Goal: Task Accomplishment & Management: Use online tool/utility

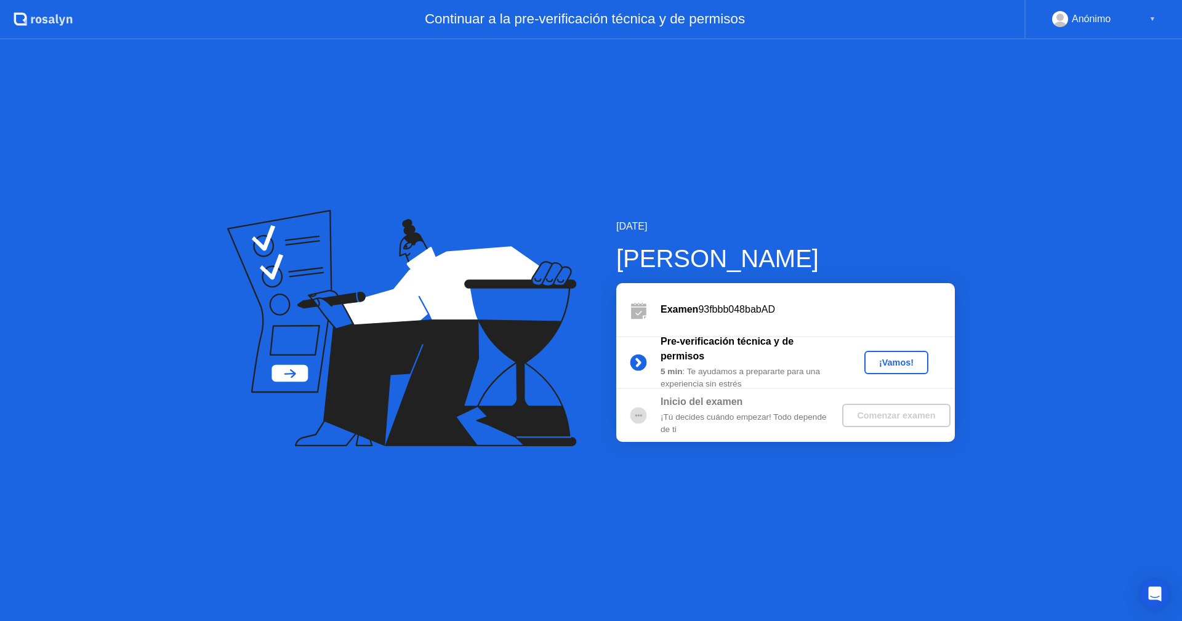
click at [909, 359] on div "¡Vamos!" at bounding box center [896, 363] width 54 height 10
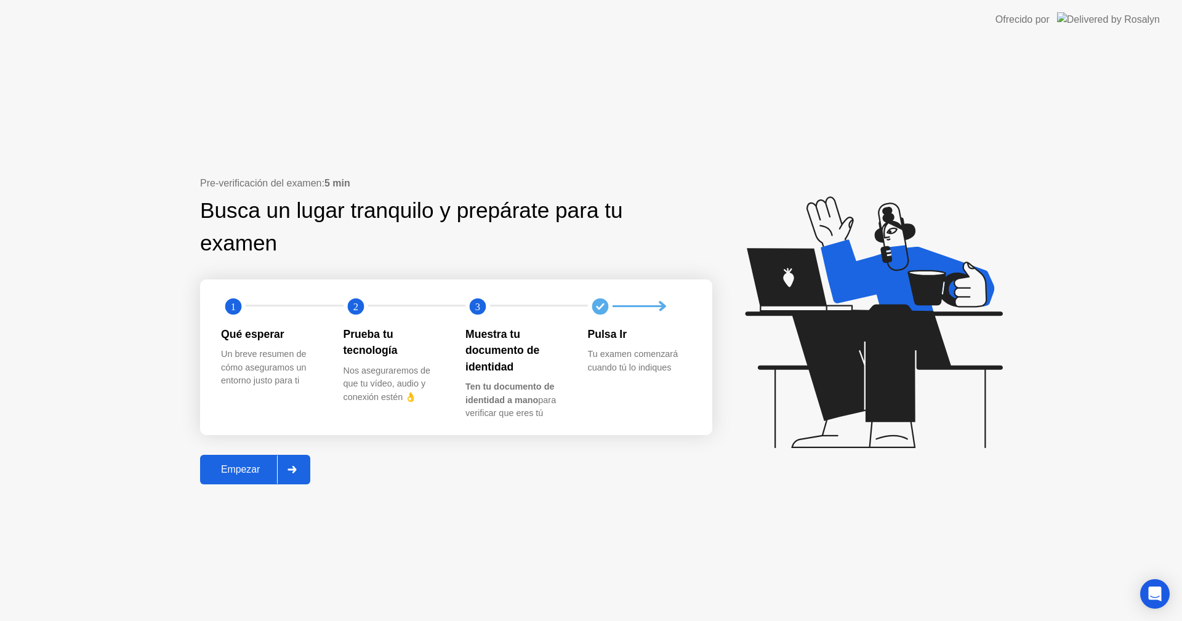
click at [235, 474] on div "Empezar" at bounding box center [240, 469] width 73 height 11
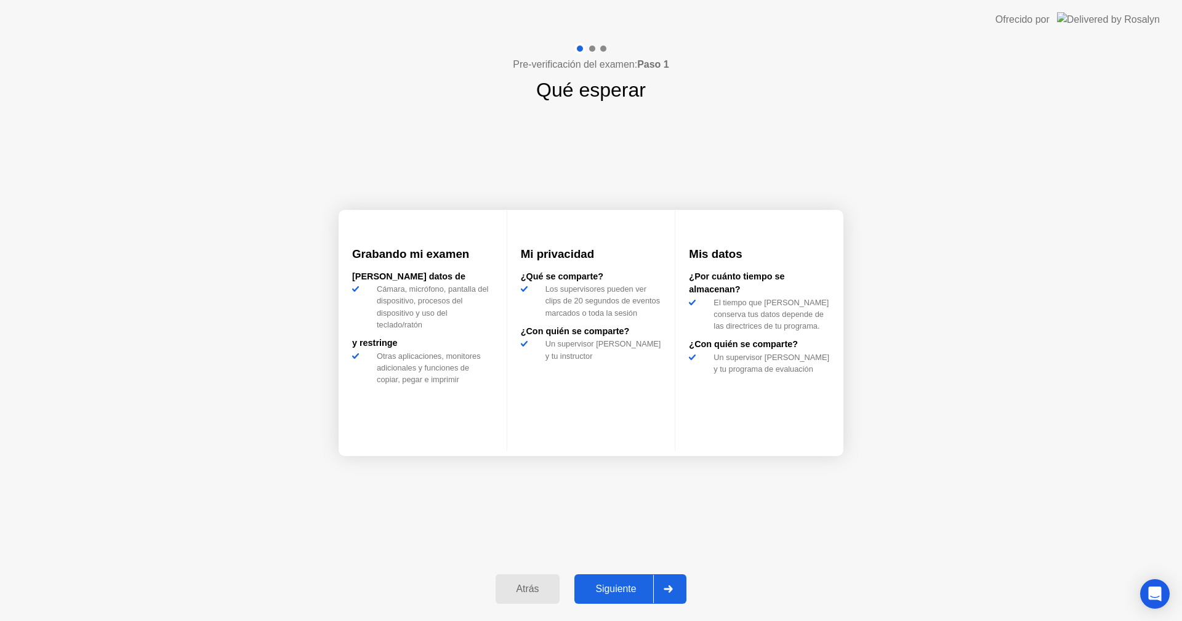
click at [620, 585] on div "Siguiente" at bounding box center [615, 588] width 75 height 11
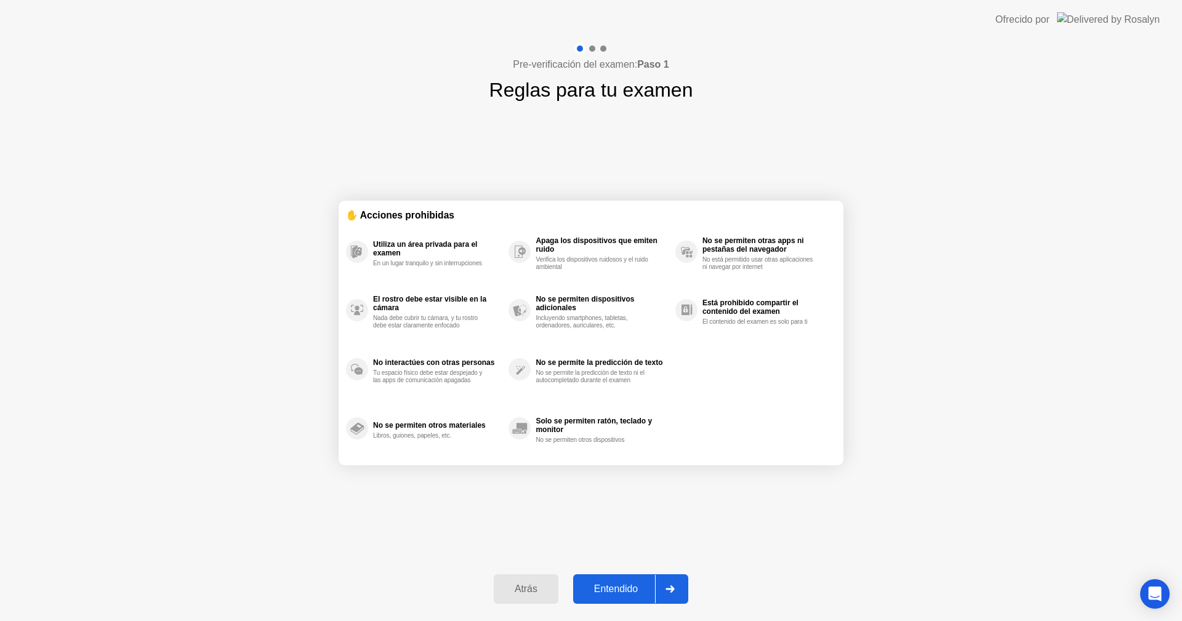
click at [620, 585] on div "Entendido" at bounding box center [616, 588] width 78 height 11
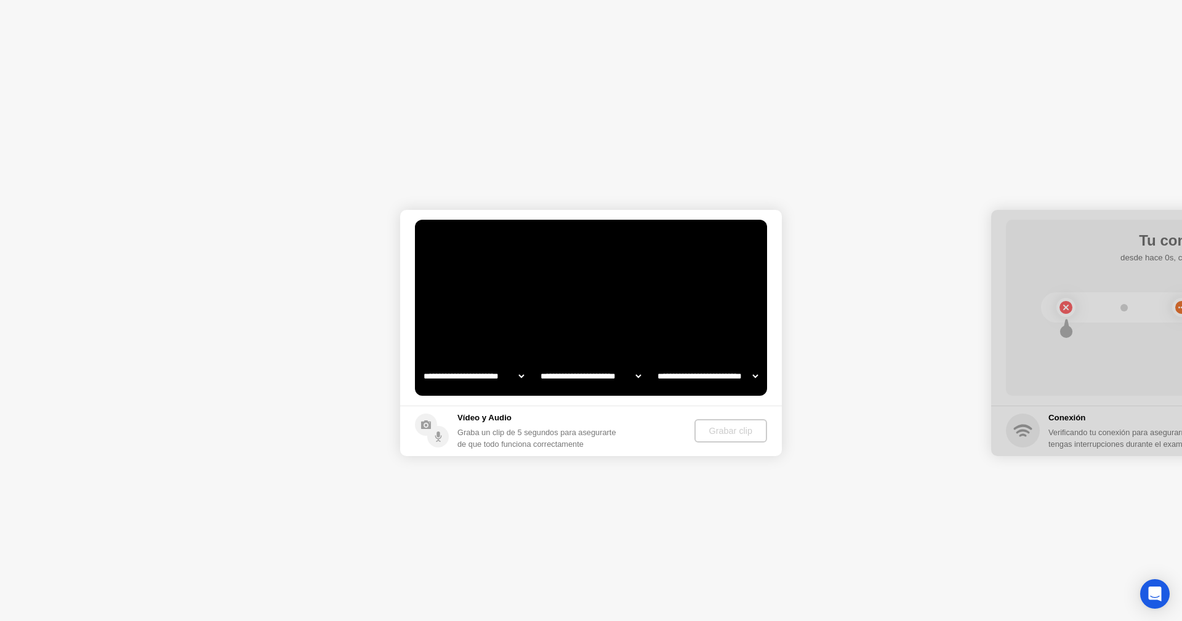
select select "**********"
select select "*******"
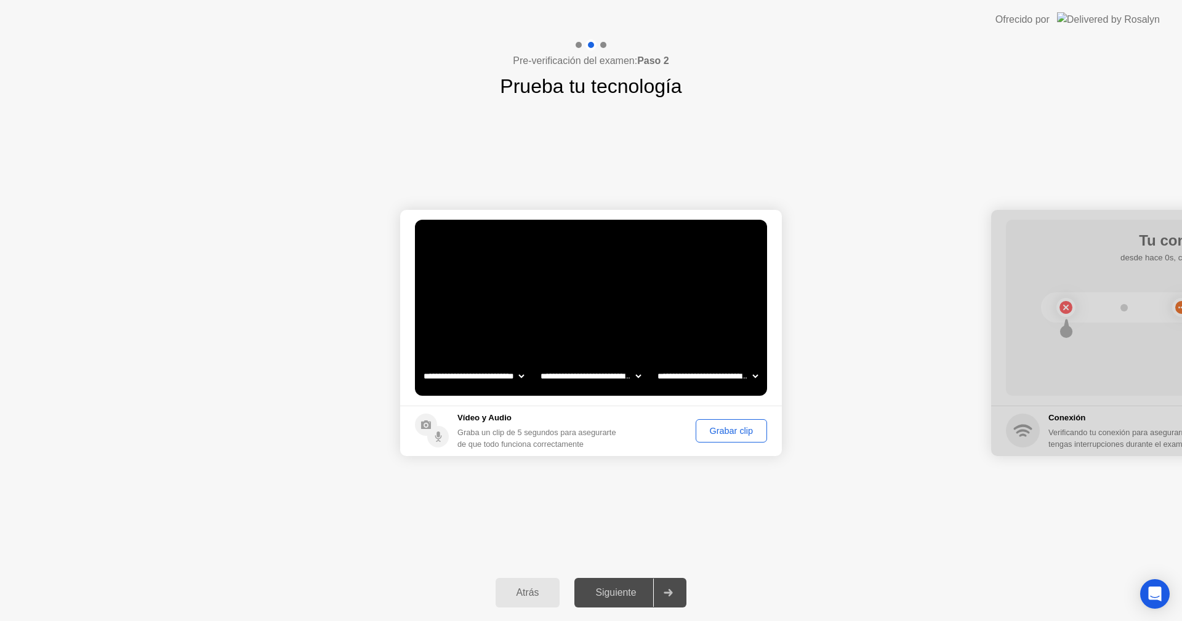
click at [507, 375] on select "**********" at bounding box center [473, 376] width 105 height 25
click at [602, 377] on select "**********" at bounding box center [590, 376] width 105 height 25
click at [602, 378] on select "**********" at bounding box center [590, 376] width 105 height 25
click at [710, 380] on select "**********" at bounding box center [707, 376] width 105 height 25
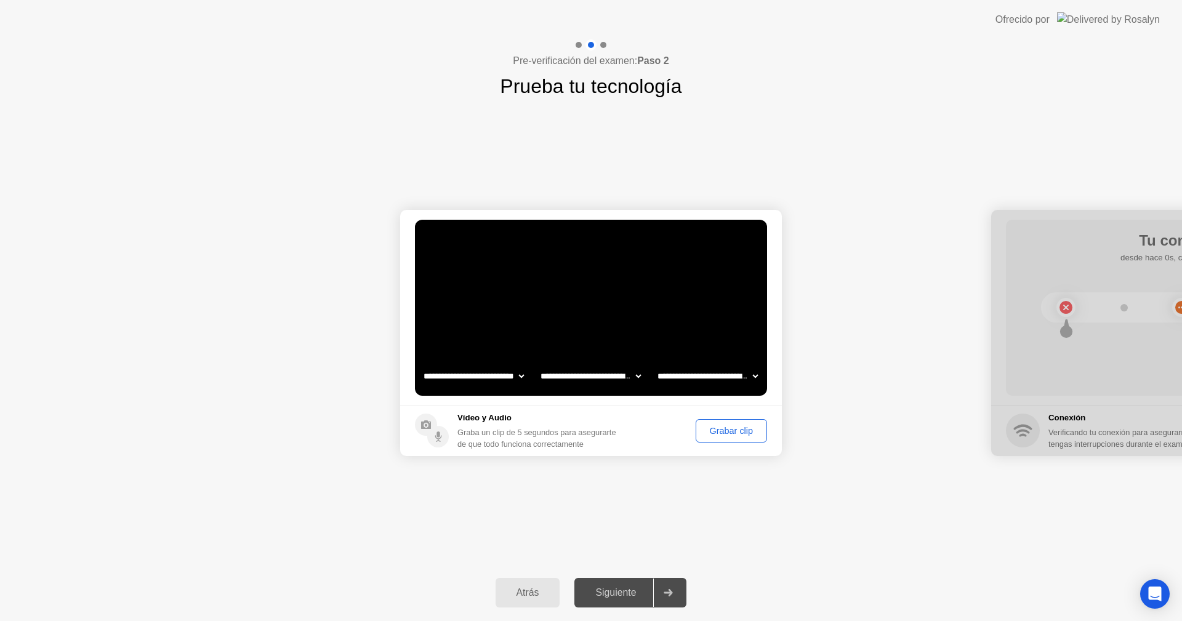
click at [710, 380] on select "**********" at bounding box center [707, 376] width 105 height 25
click at [729, 432] on div "Grabar clip" at bounding box center [731, 431] width 63 height 10
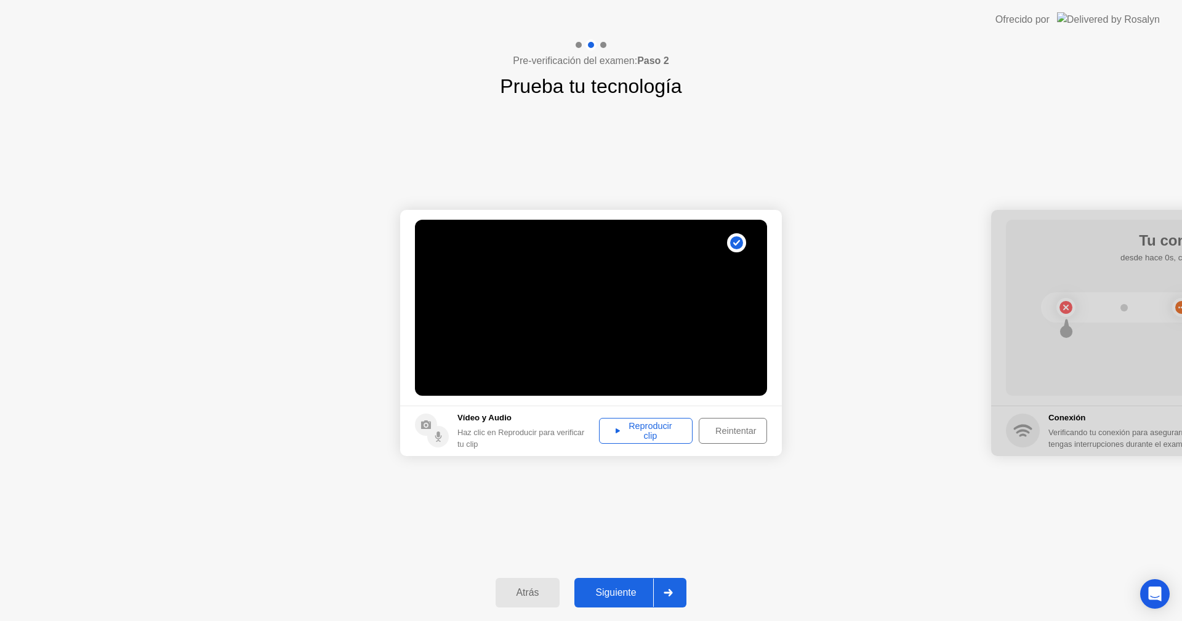
click at [610, 429] on div "Reproducir clip" at bounding box center [645, 431] width 85 height 20
click at [742, 433] on div "Reintentar" at bounding box center [735, 431] width 65 height 10
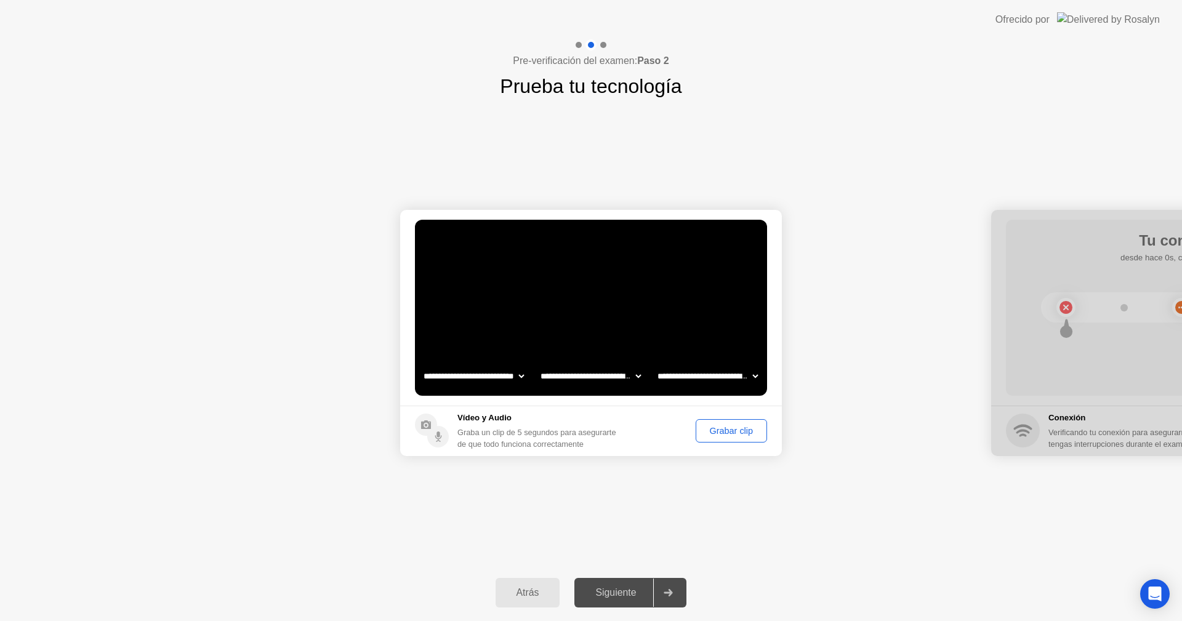
click at [727, 431] on div "Grabar clip" at bounding box center [731, 431] width 63 height 10
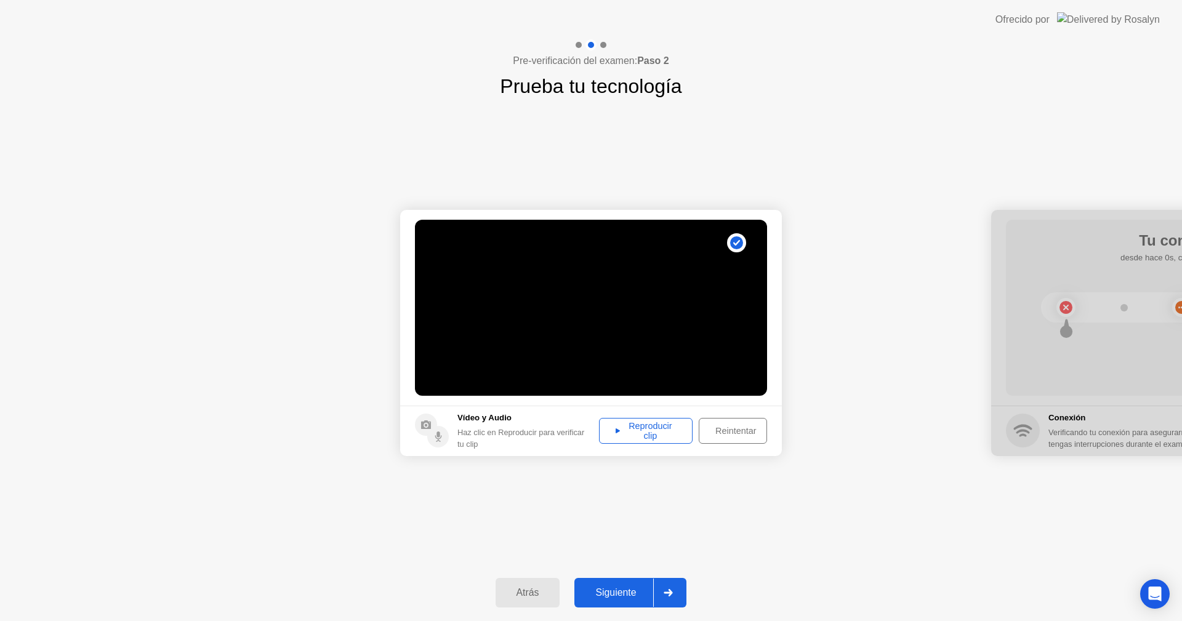
click at [640, 593] on div "Siguiente" at bounding box center [615, 592] width 75 height 11
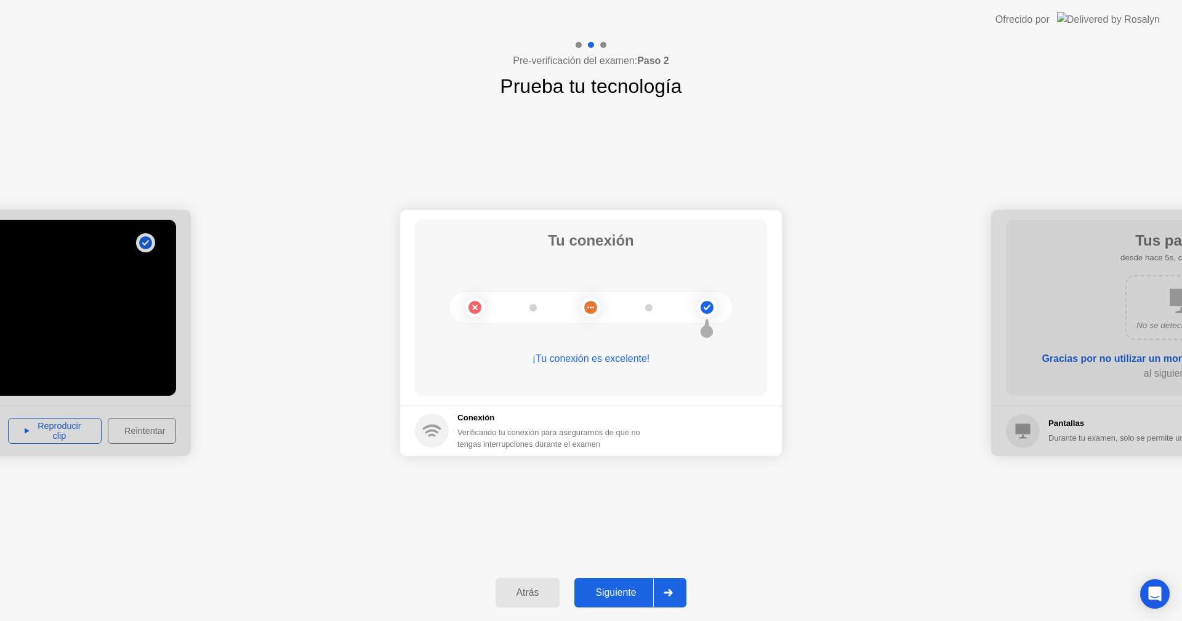
click at [639, 593] on div "Siguiente" at bounding box center [615, 592] width 75 height 11
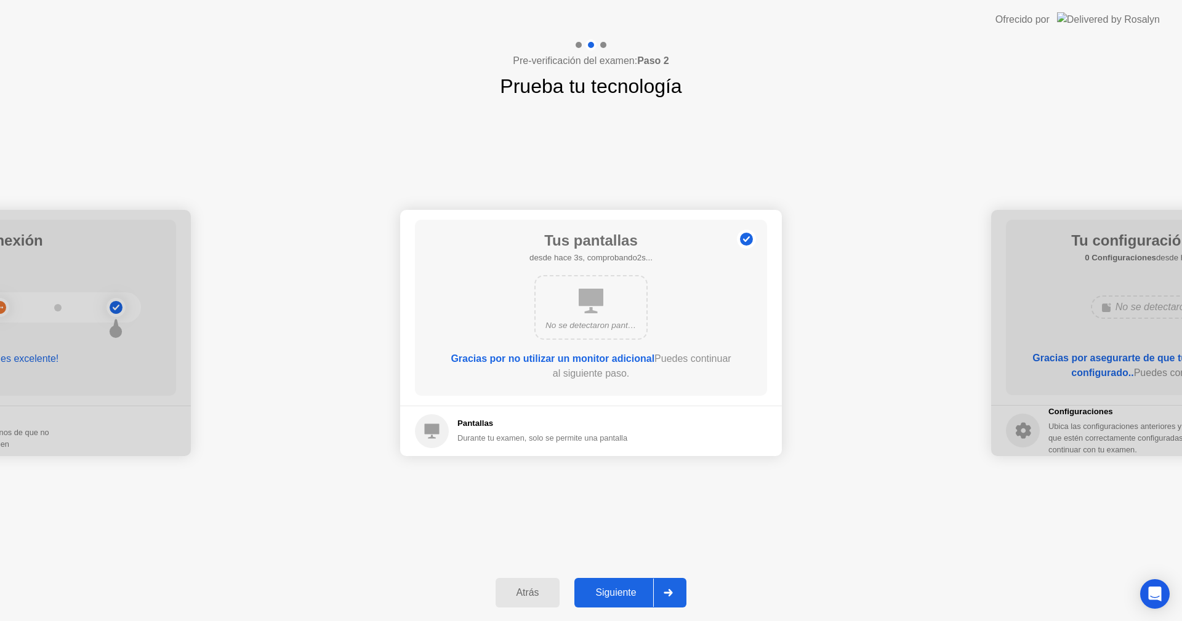
click at [635, 588] on div "Siguiente" at bounding box center [615, 592] width 75 height 11
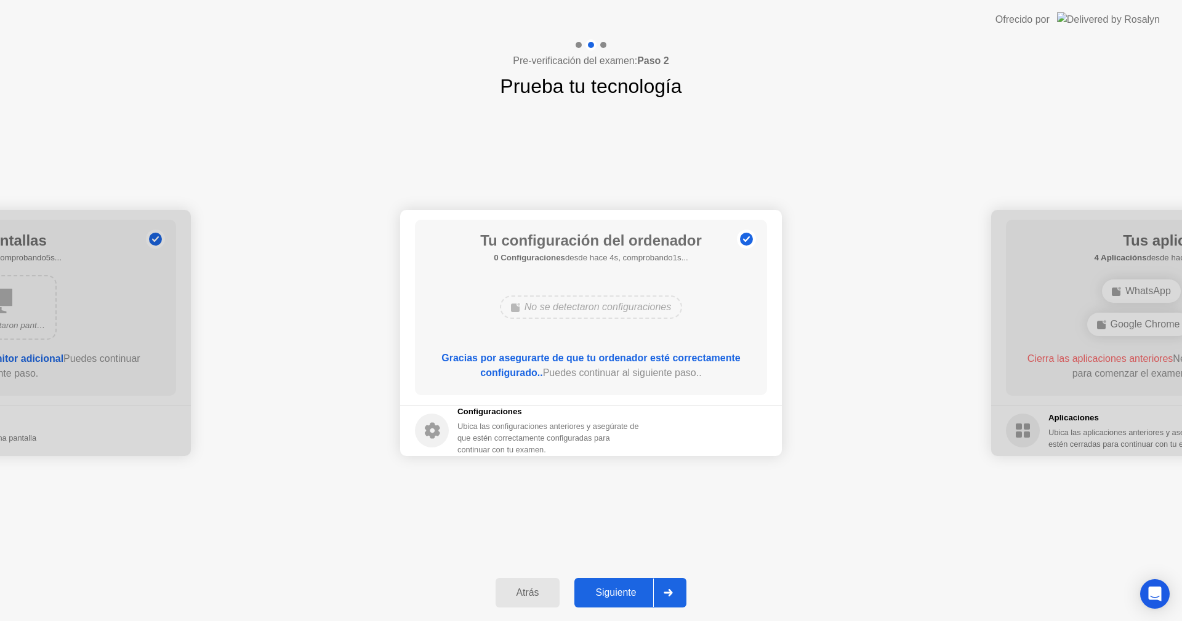
click at [630, 587] on div "Siguiente" at bounding box center [615, 592] width 75 height 11
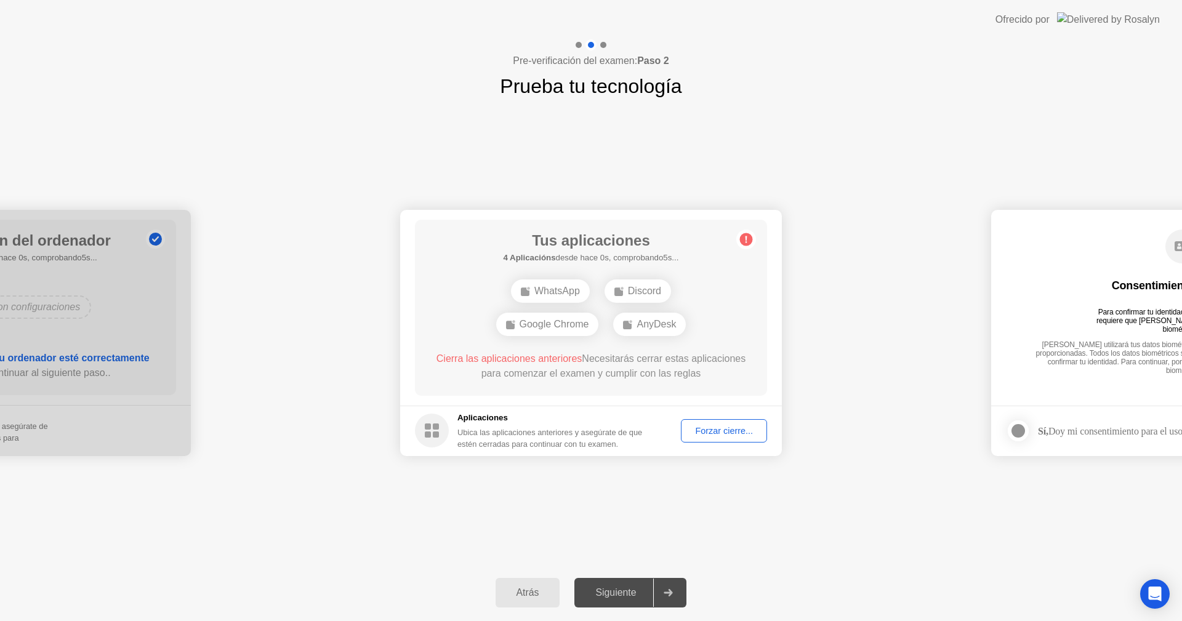
click at [662, 329] on div "AnyDesk" at bounding box center [649, 324] width 73 height 23
click at [732, 427] on div "Forzar cierre..." at bounding box center [724, 431] width 78 height 10
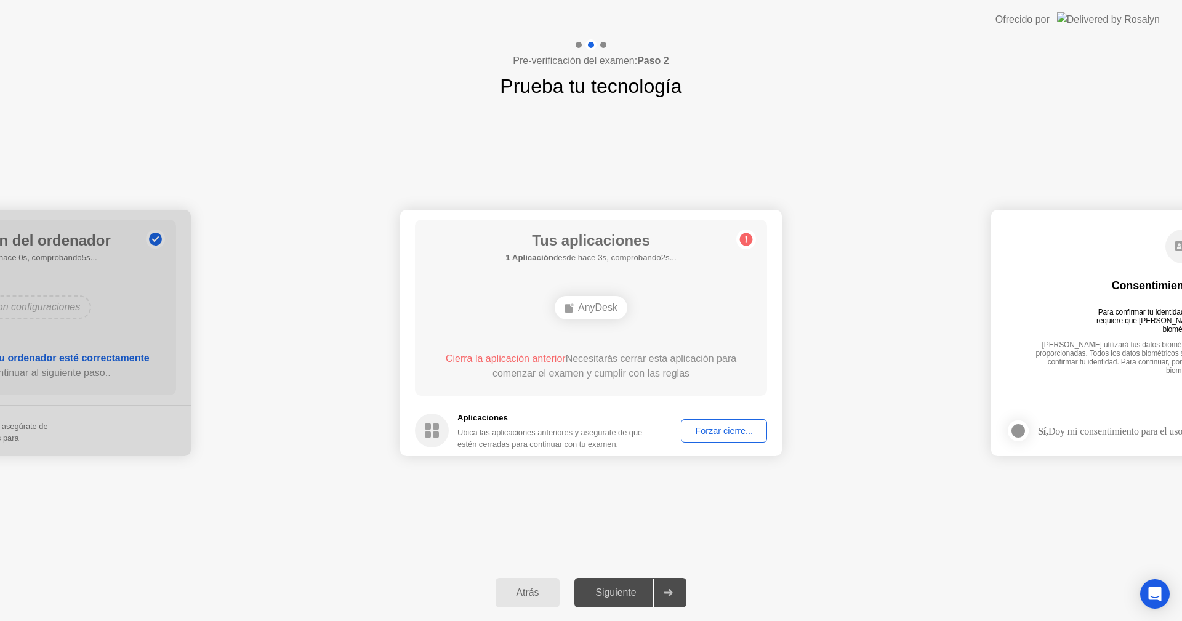
click at [722, 433] on div "Forzar cierre..." at bounding box center [724, 431] width 78 height 10
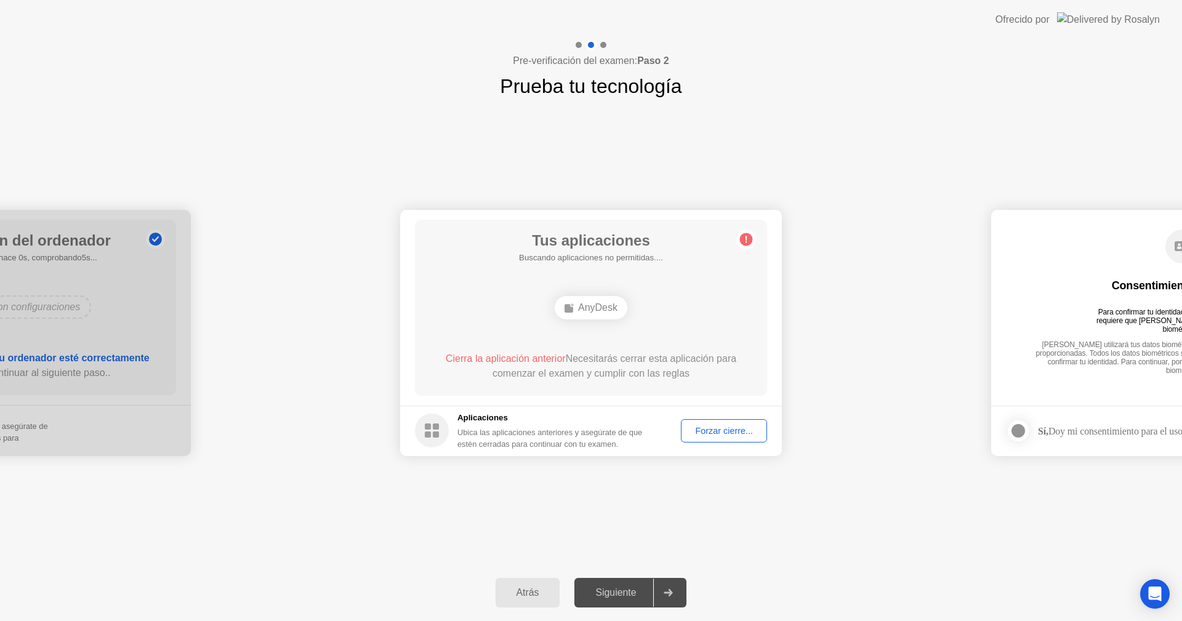
click at [743, 241] on circle at bounding box center [746, 239] width 13 height 13
click at [709, 426] on div "Forzar cierre..." at bounding box center [724, 431] width 78 height 10
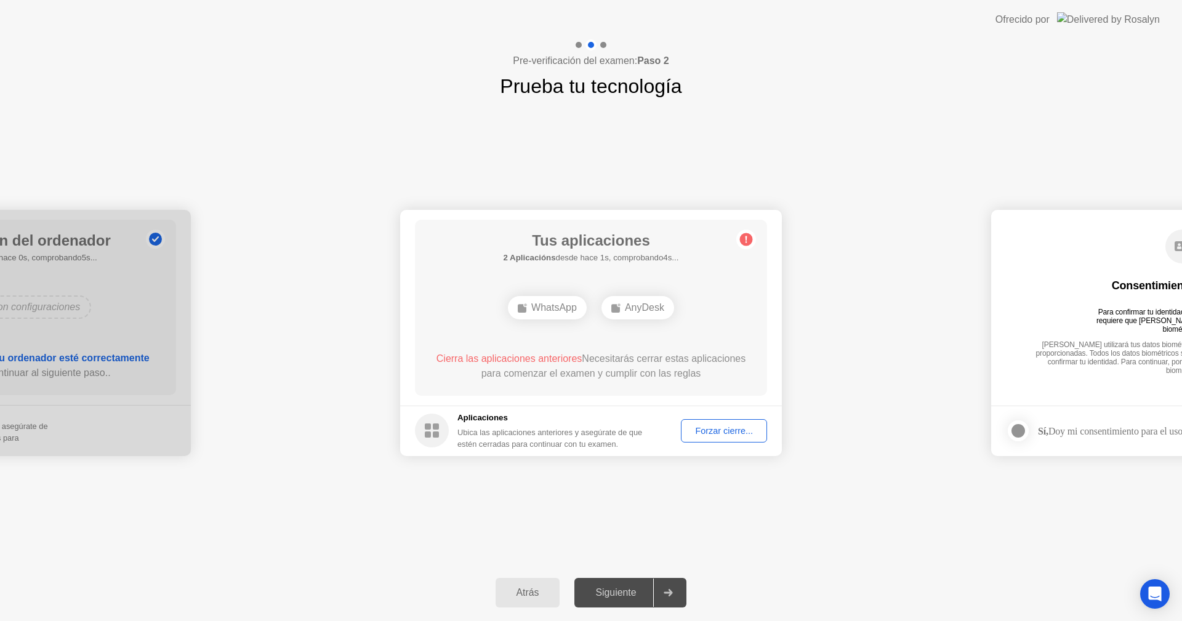
click at [723, 436] on div "Forzar cierre..." at bounding box center [724, 431] width 78 height 10
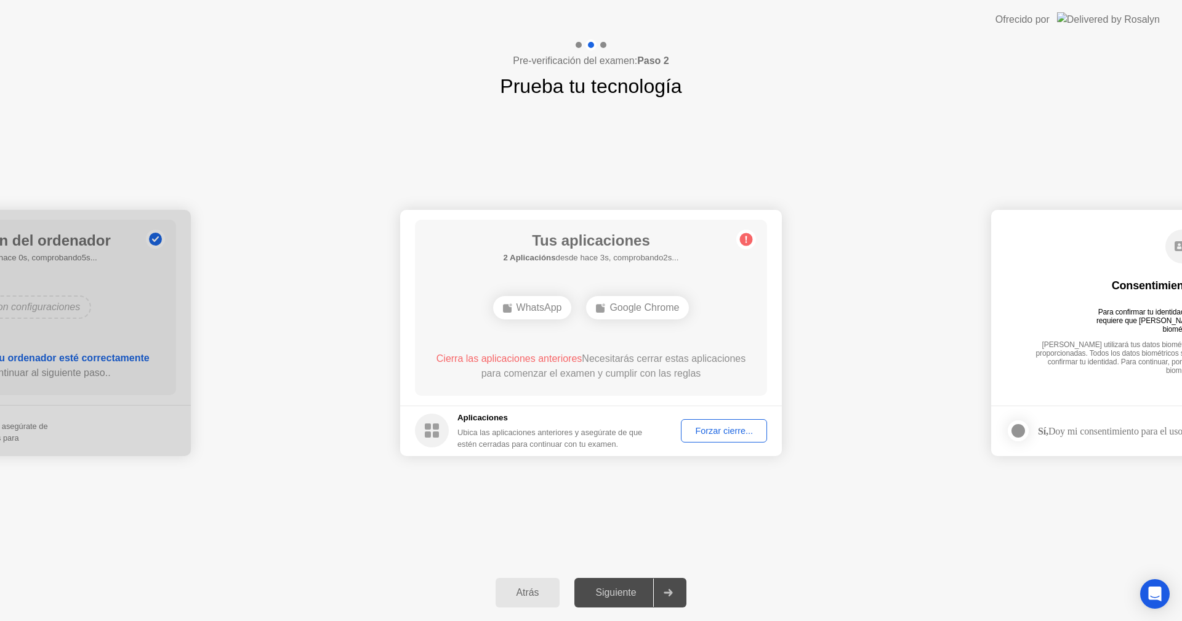
click at [724, 431] on div "Forzar cierre..." at bounding box center [724, 431] width 78 height 10
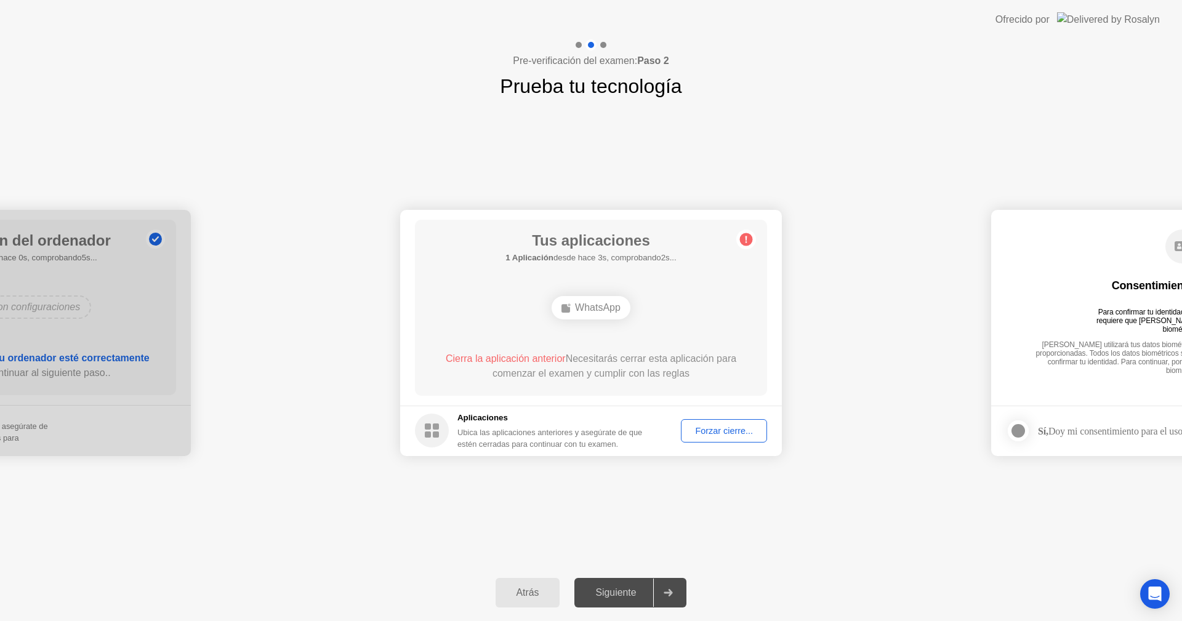
click at [726, 426] on div "Forzar cierre..." at bounding box center [724, 431] width 78 height 10
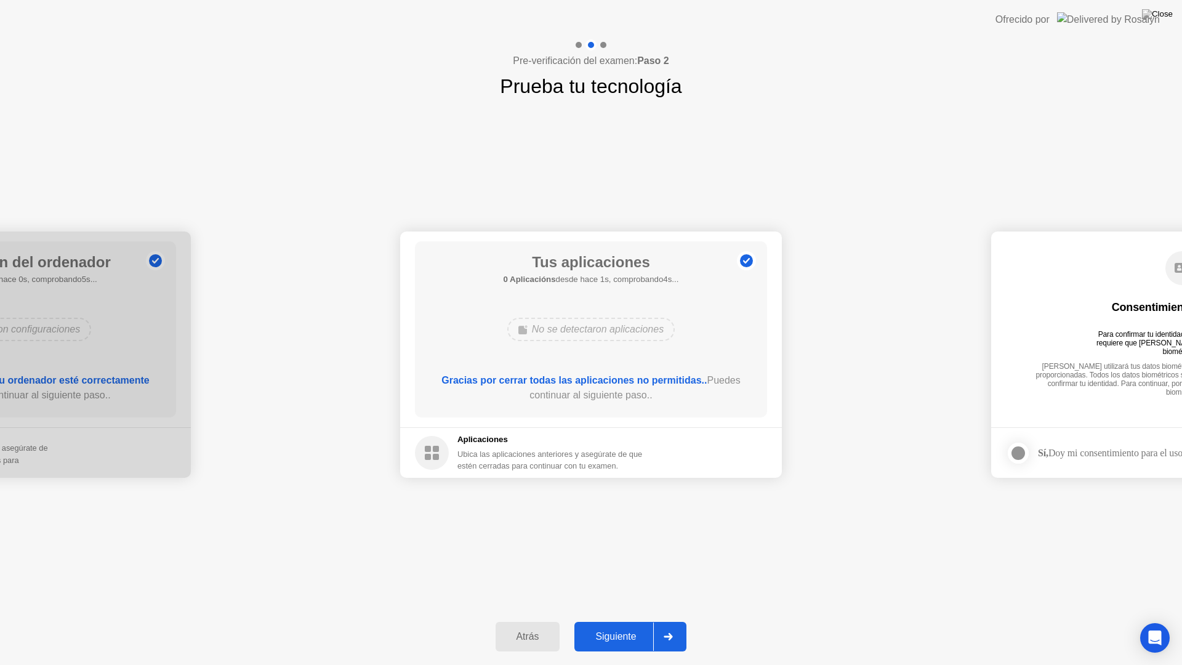
click at [633, 620] on div "Siguiente" at bounding box center [615, 636] width 75 height 11
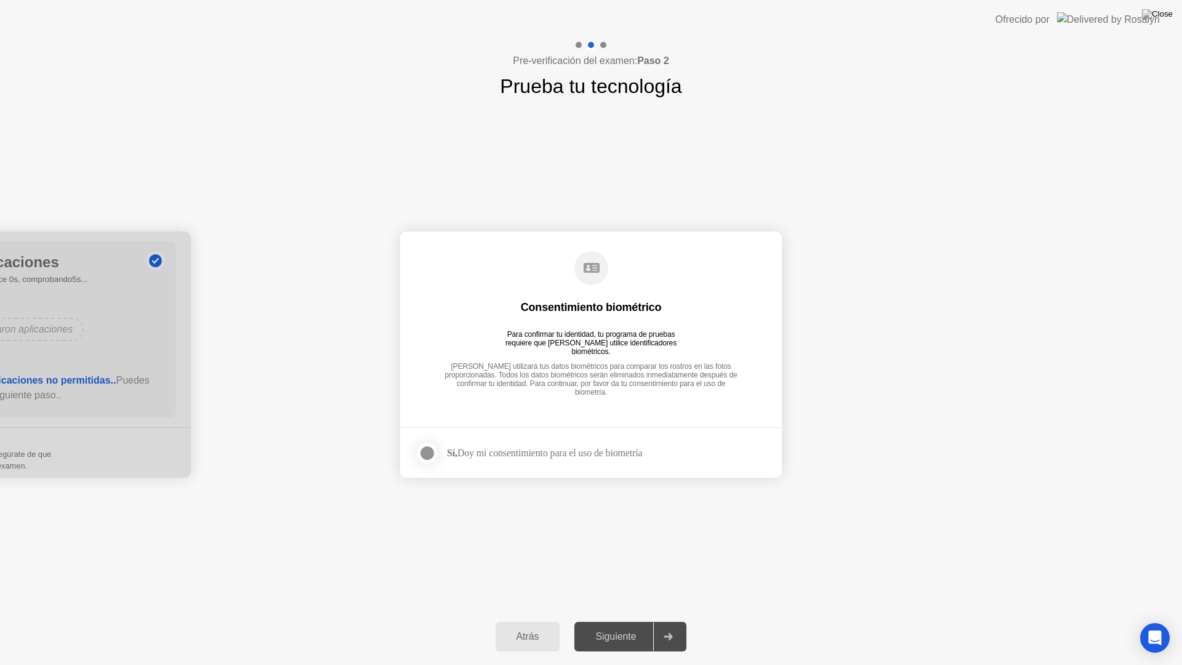
click at [433, 450] on div at bounding box center [427, 453] width 15 height 15
click at [632, 620] on div "Siguiente" at bounding box center [615, 636] width 75 height 11
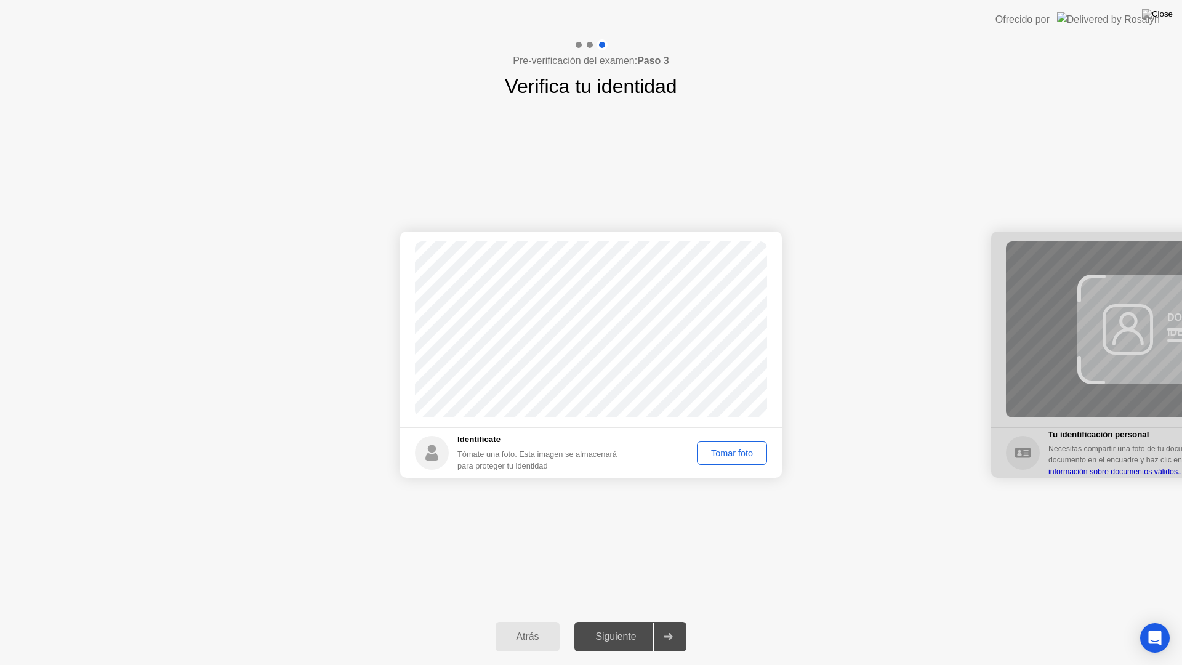
click at [721, 449] on div "Tomar foto" at bounding box center [732, 453] width 62 height 10
click at [625, 620] on div "Siguiente" at bounding box center [615, 636] width 75 height 11
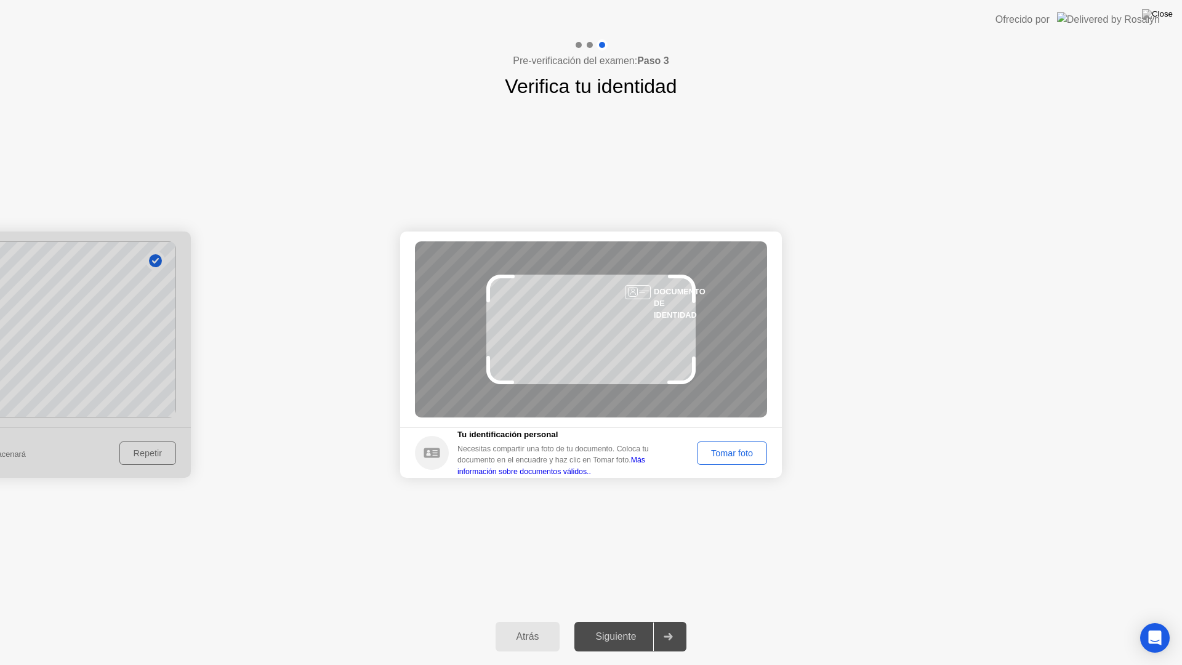
click at [729, 445] on button "Tomar foto" at bounding box center [732, 452] width 70 height 23
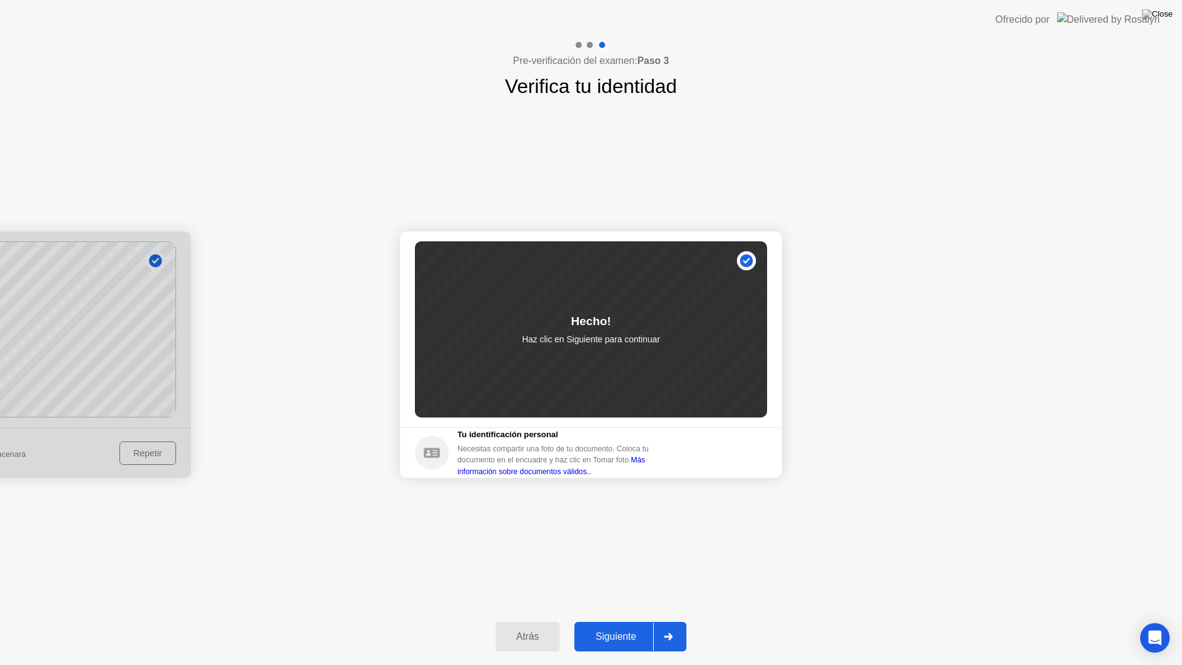
click at [643, 620] on div "Siguiente" at bounding box center [615, 636] width 75 height 11
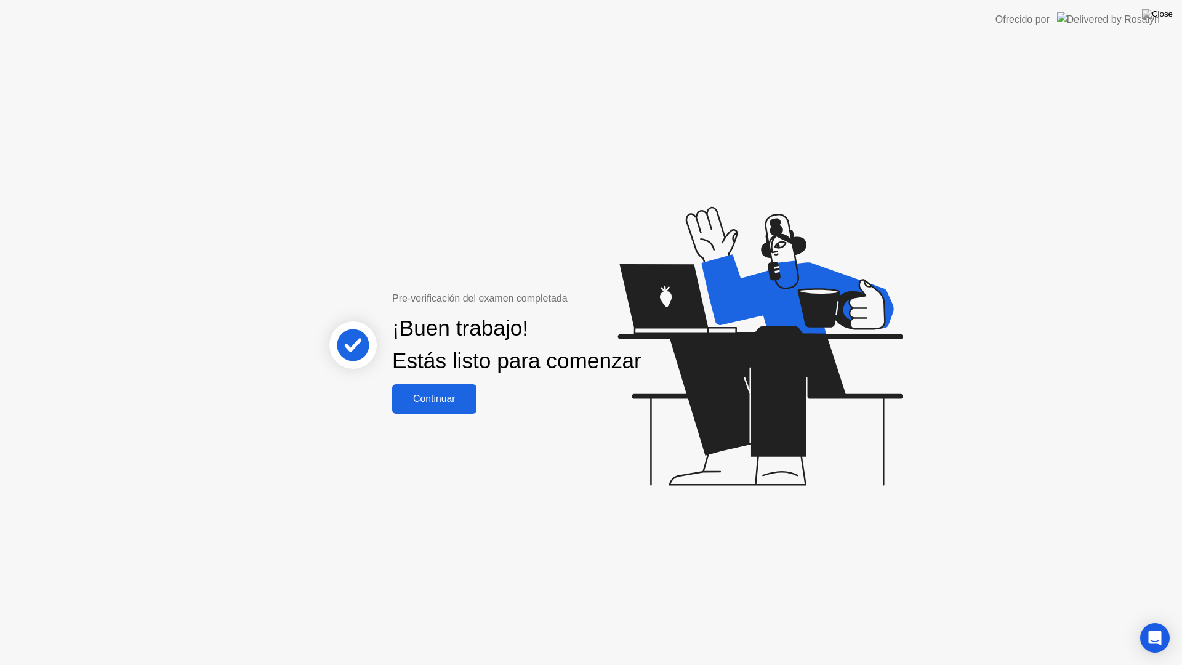
click at [446, 404] on div "Continuar" at bounding box center [434, 398] width 77 height 11
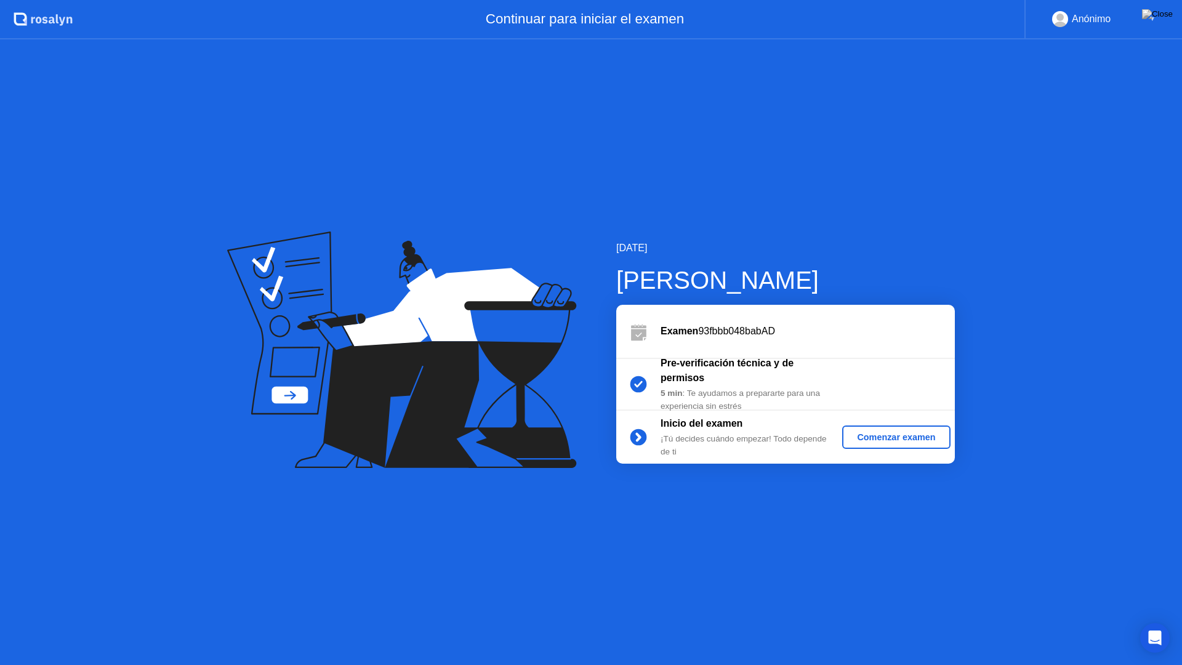
click at [901, 442] on div "Comenzar examen" at bounding box center [896, 437] width 98 height 10
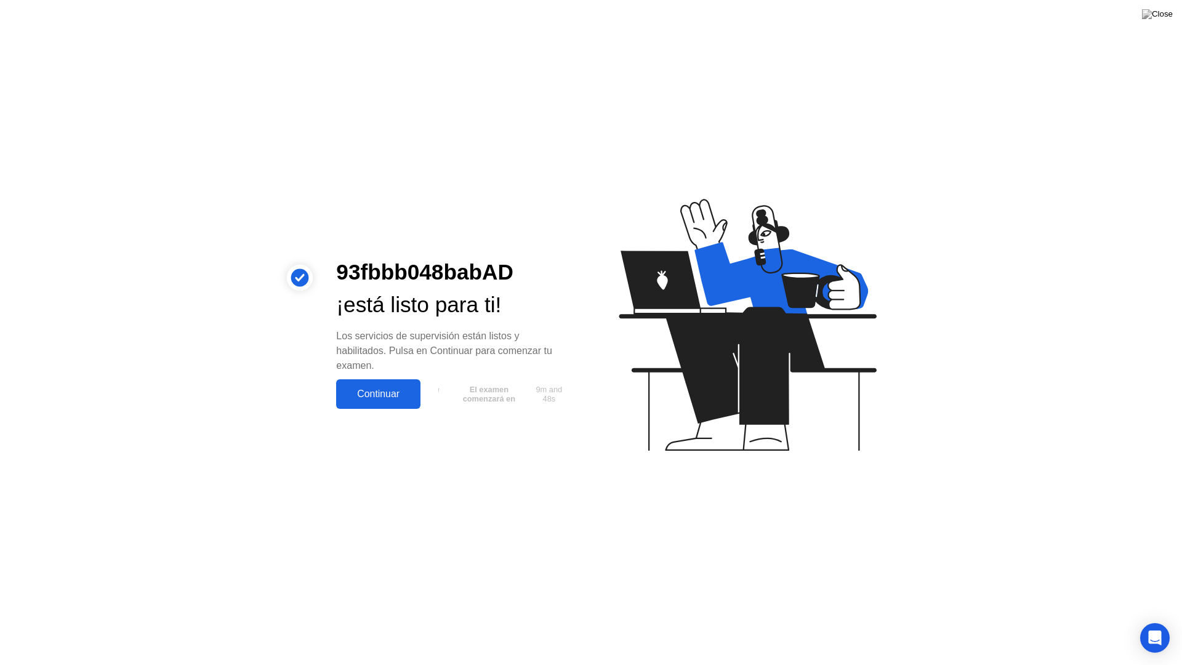
click at [352, 390] on div "Continuar" at bounding box center [378, 393] width 77 height 11
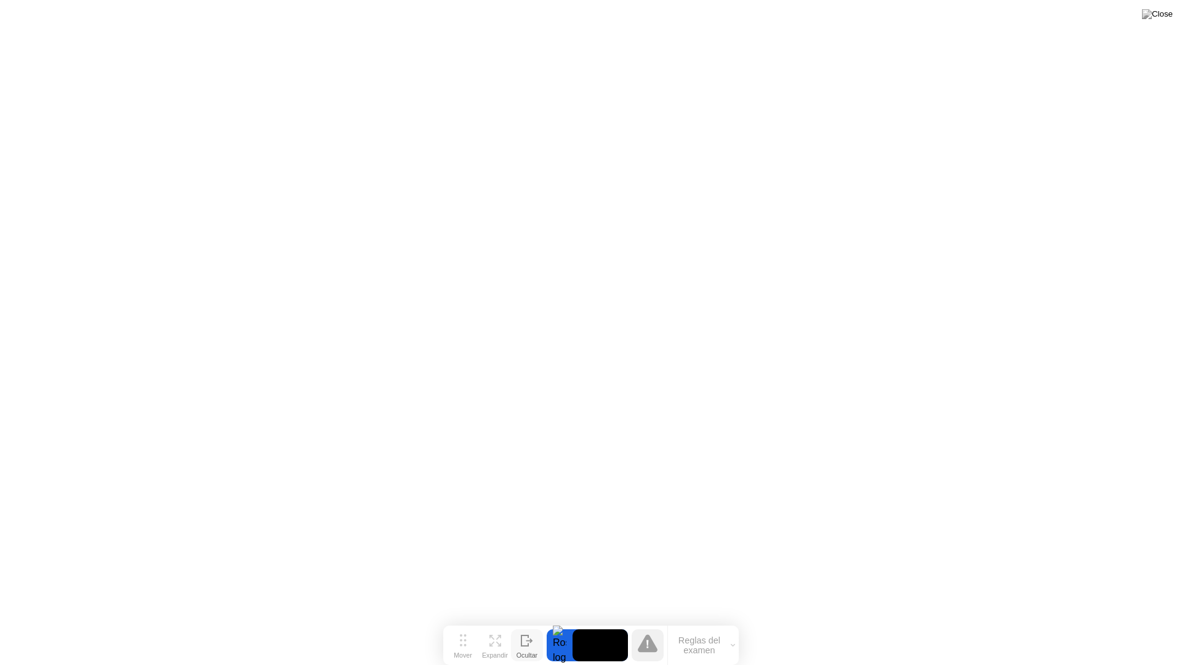
click at [532, 620] on div "Ocultar" at bounding box center [526, 654] width 21 height 7
